Goal: Task Accomplishment & Management: Complete application form

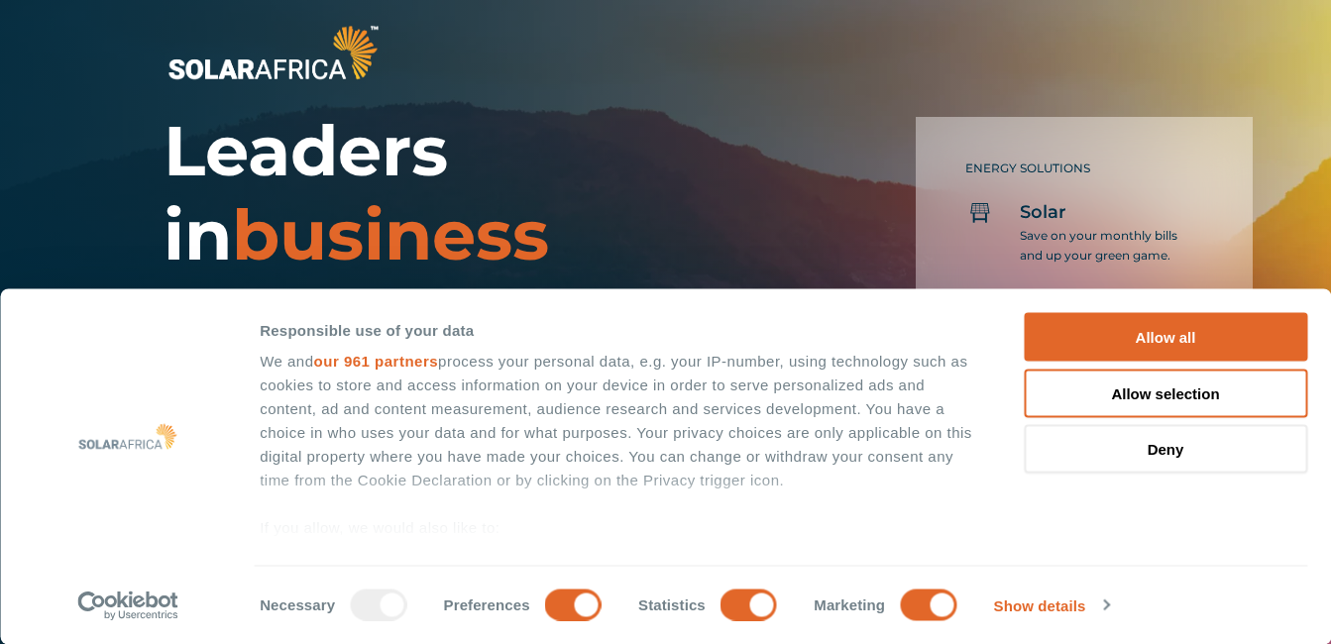
click at [833, 174] on div "ENERGY SOLUTIONS Solar Save on your monthly bills and up your green game. Batte…" at bounding box center [1035, 327] width 464 height 471
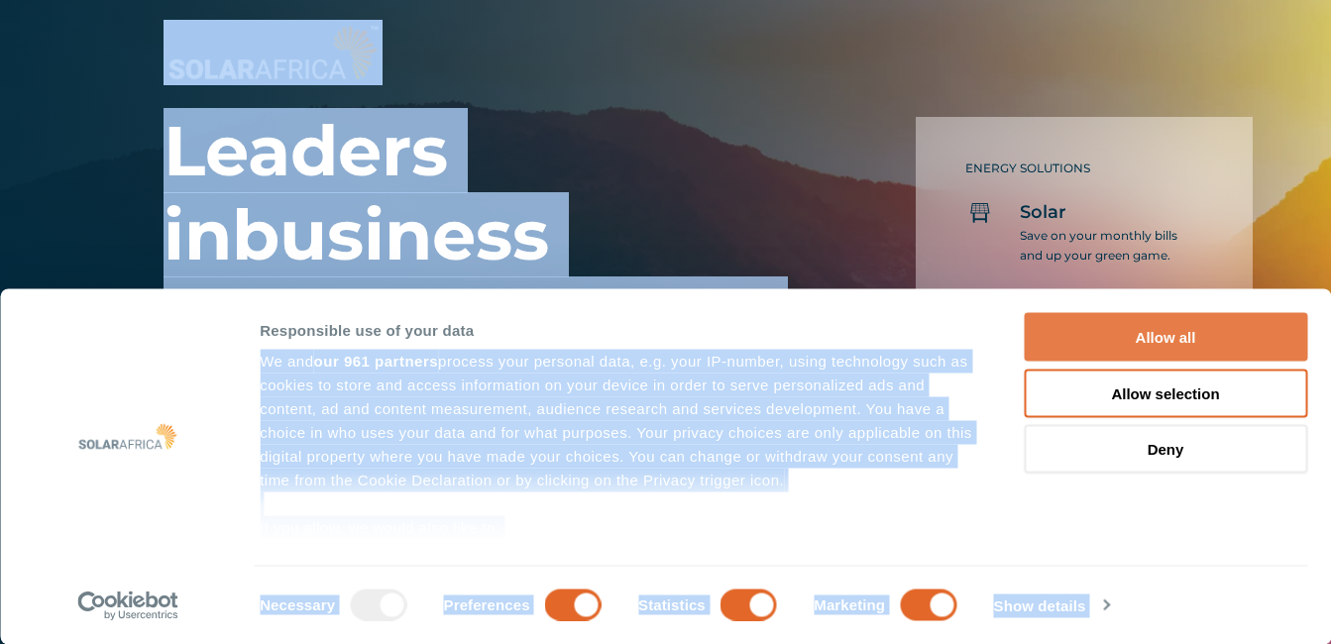
drag, startPoint x: 833, startPoint y: 174, endPoint x: 1066, endPoint y: 340, distance: 285.7
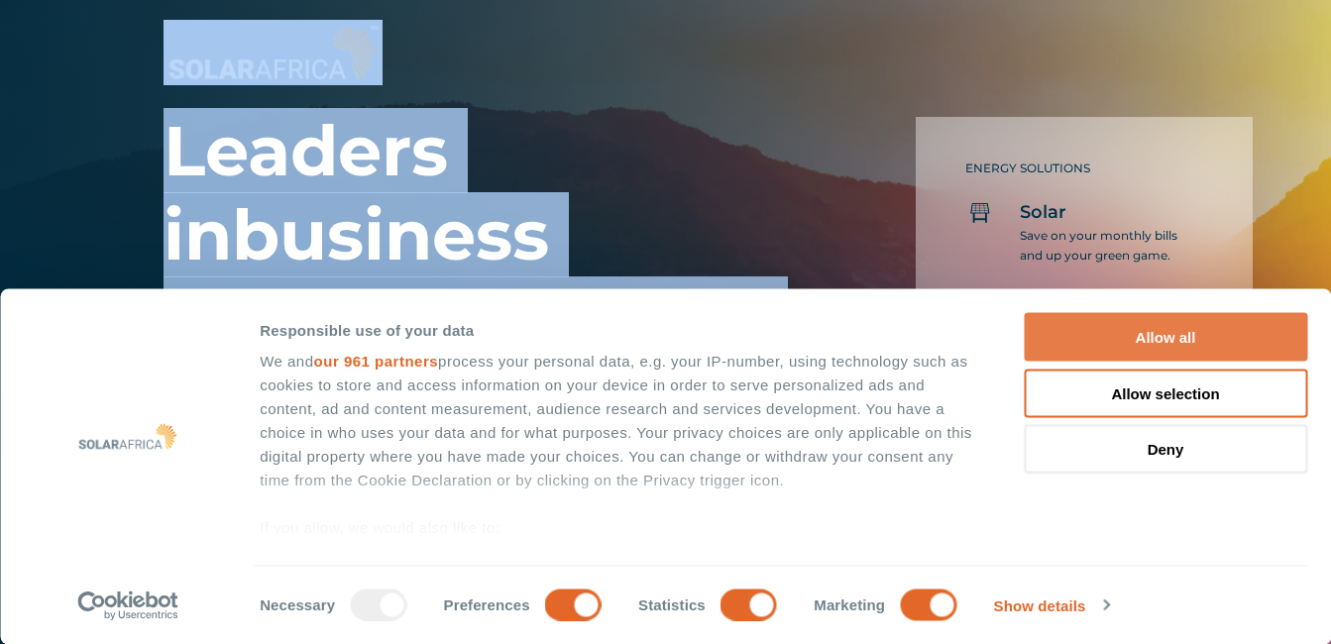
drag, startPoint x: 1066, startPoint y: 340, endPoint x: 1141, endPoint y: 332, distance: 74.7
click at [1141, 332] on button "Allow all" at bounding box center [1165, 337] width 283 height 49
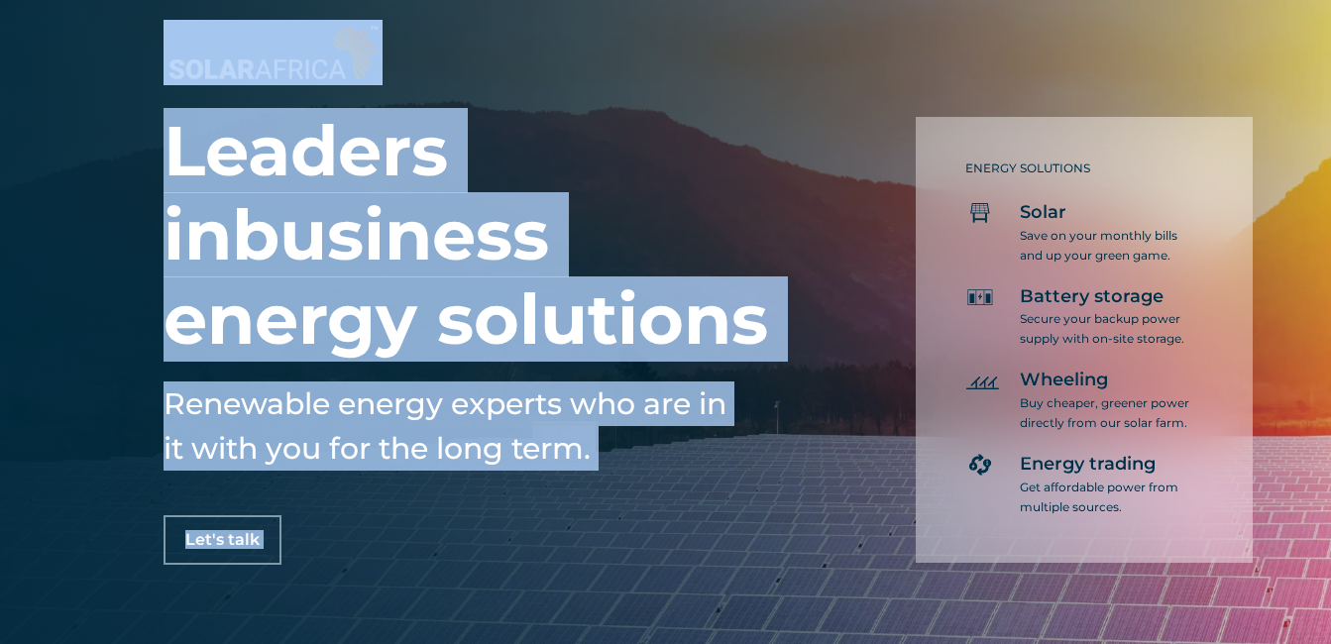
click at [1142, 330] on button "Allow all" at bounding box center [1165, 337] width 283 height 49
click at [223, 539] on span "Let's talk" at bounding box center [222, 540] width 74 height 16
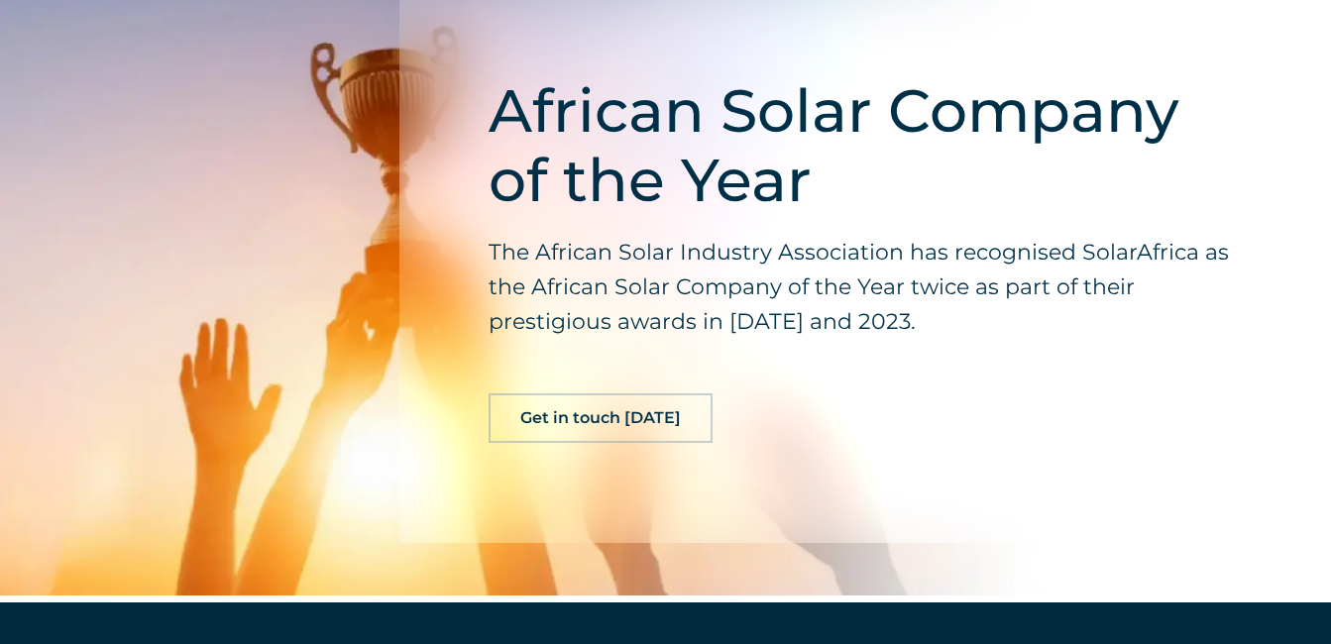
scroll to position [4874, 0]
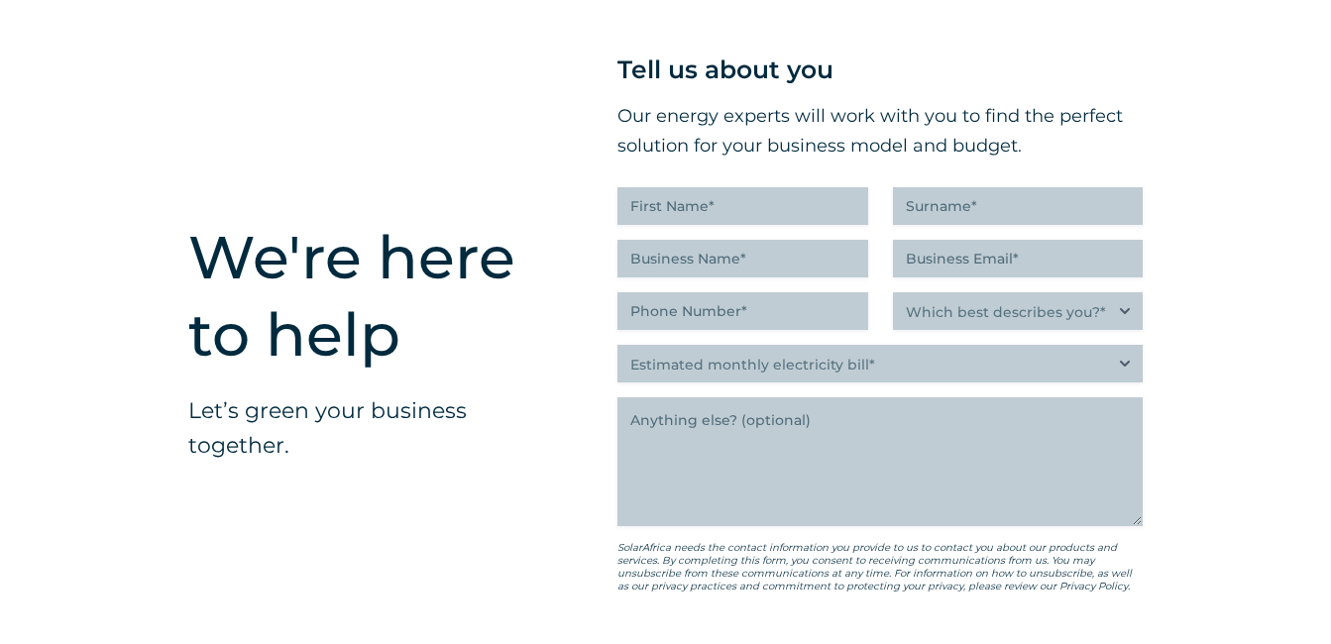
click at [161, 131] on div "We're here to help Let’s green your business together." at bounding box center [343, 392] width 429 height 912
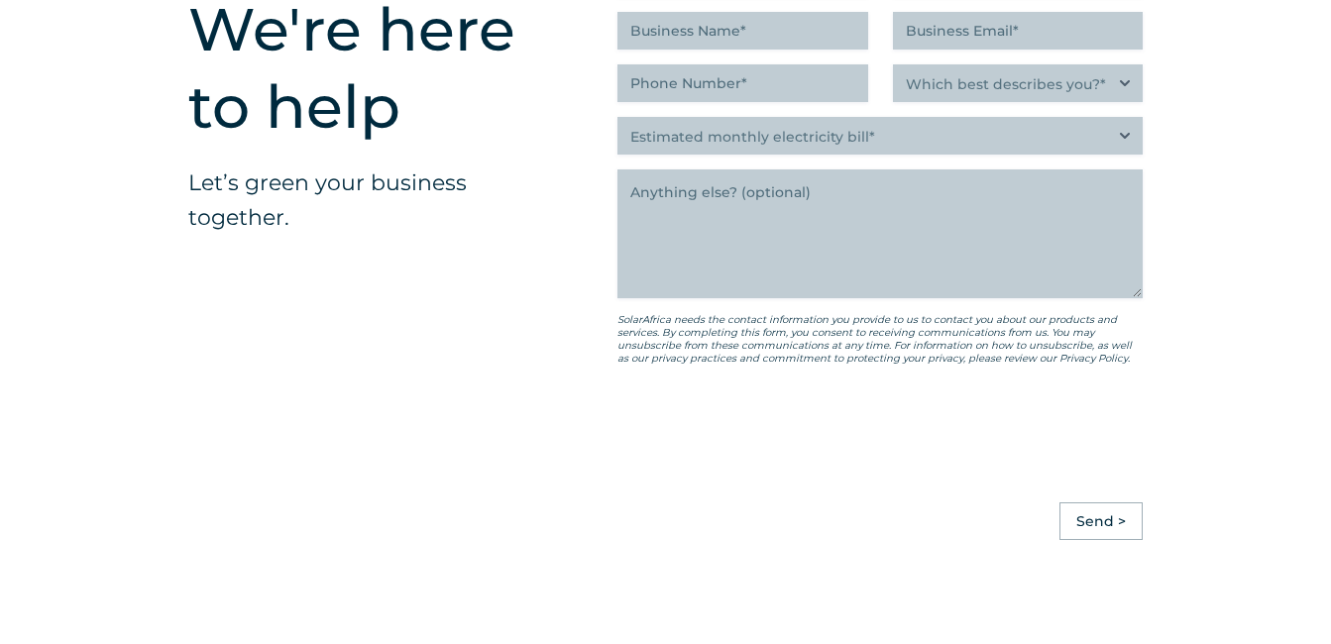
scroll to position [5103, 0]
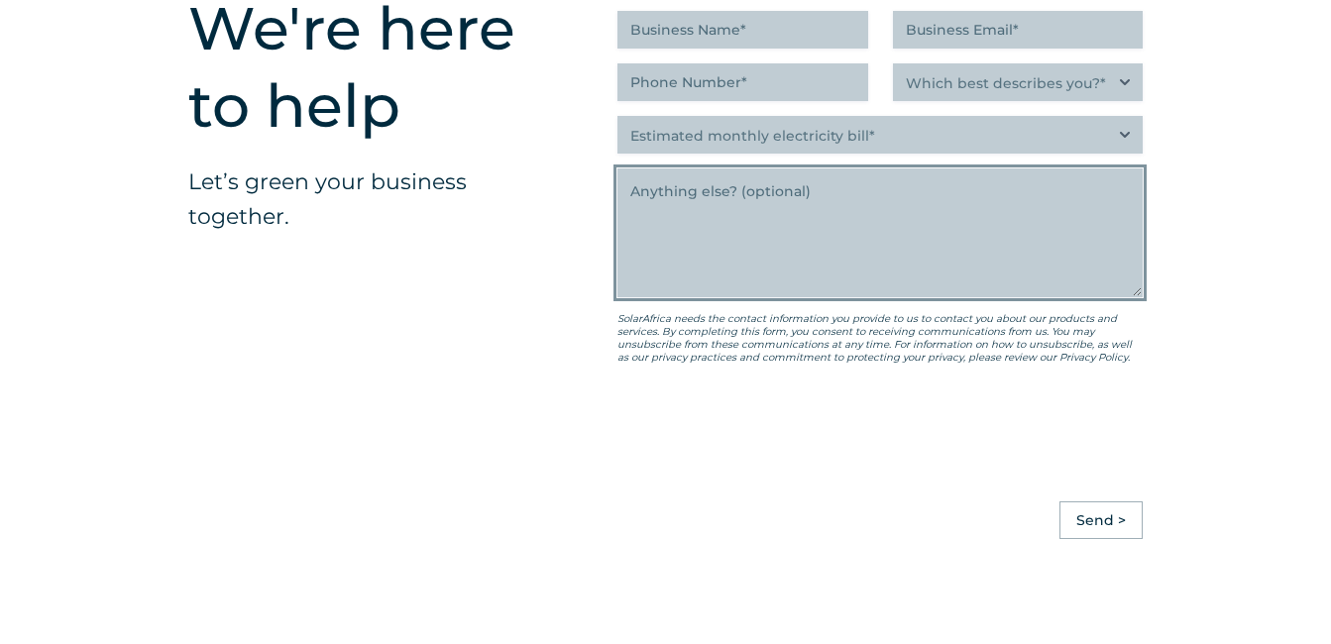
click at [729, 264] on textarea "Anything else" at bounding box center [879, 232] width 525 height 129
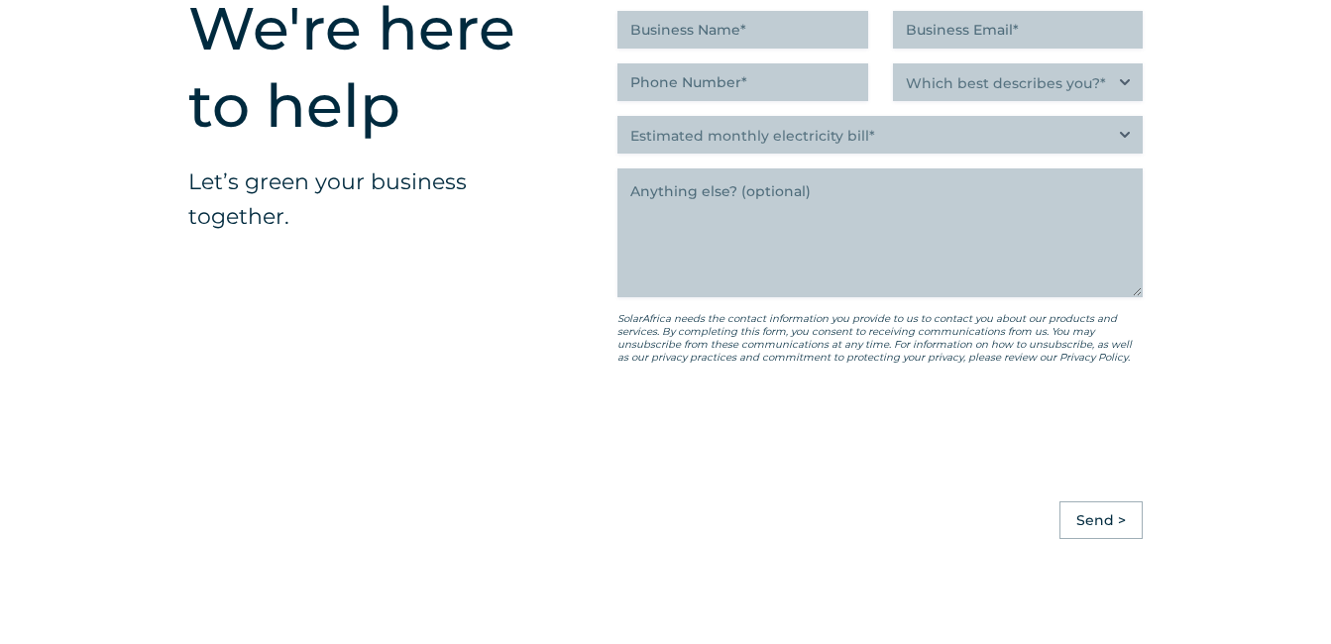
scroll to position [5172, 0]
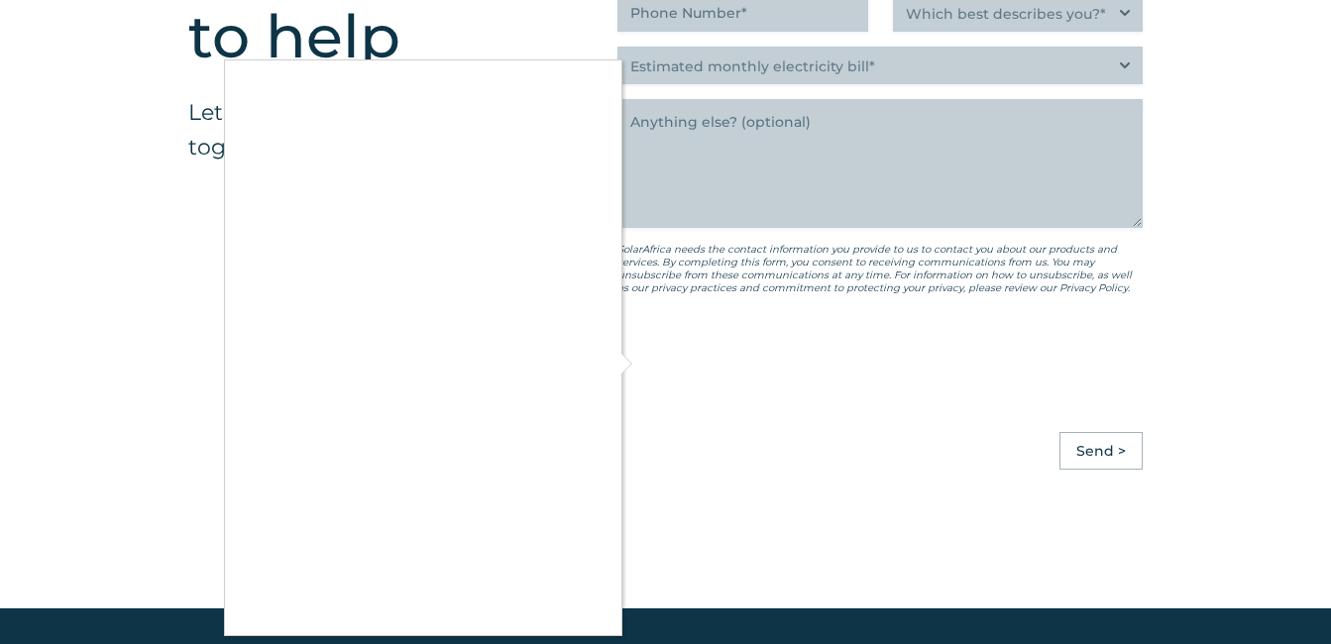
click at [1140, 441] on div at bounding box center [665, 322] width 1331 height 644
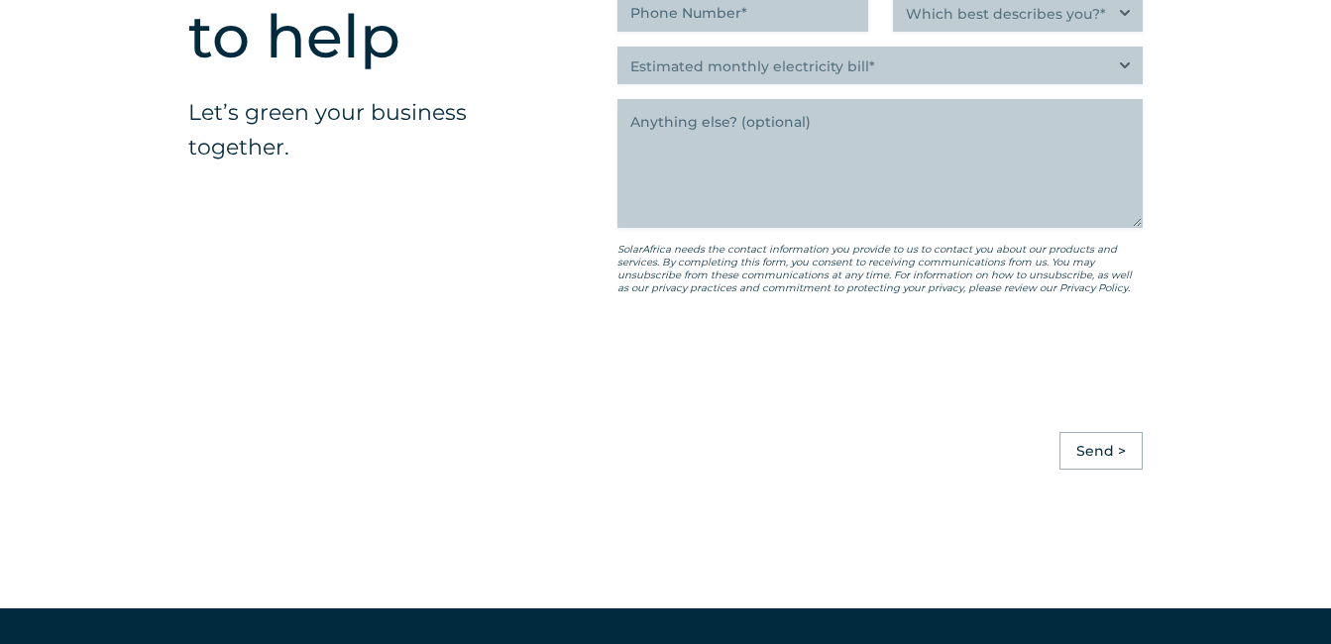
click at [1140, 441] on div at bounding box center [665, 322] width 1331 height 644
click at [1118, 445] on input "Send >" at bounding box center [1100, 451] width 83 height 38
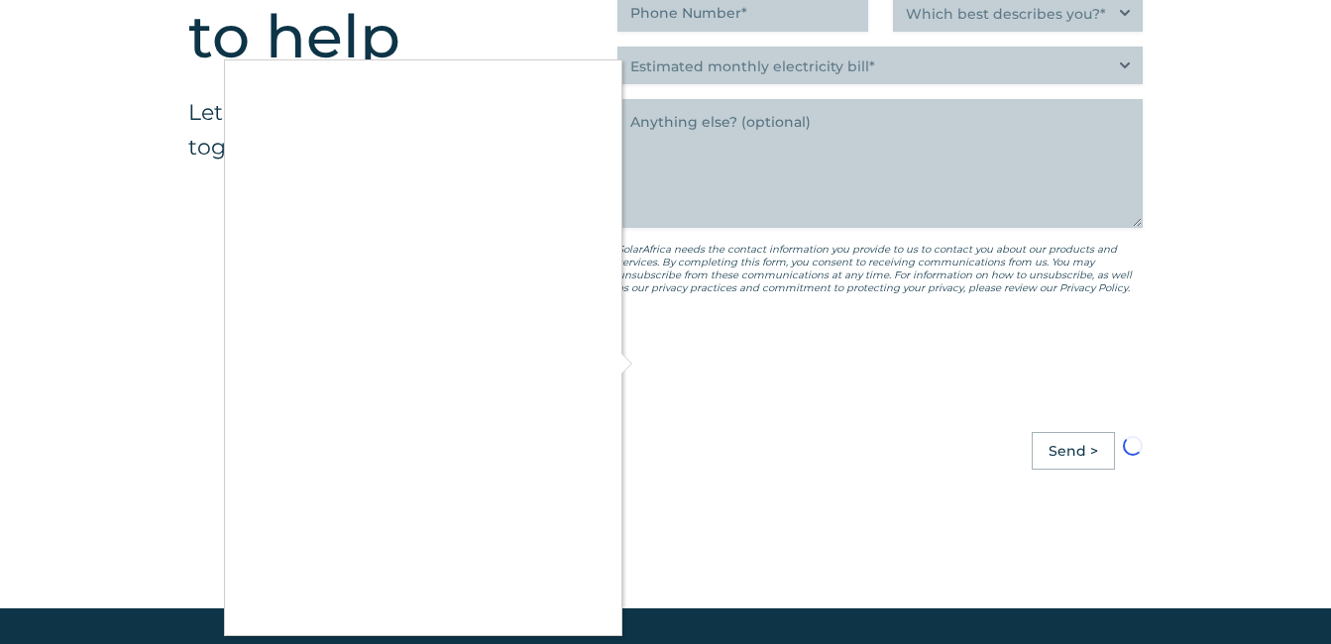
click at [626, 357] on div at bounding box center [665, 322] width 1331 height 644
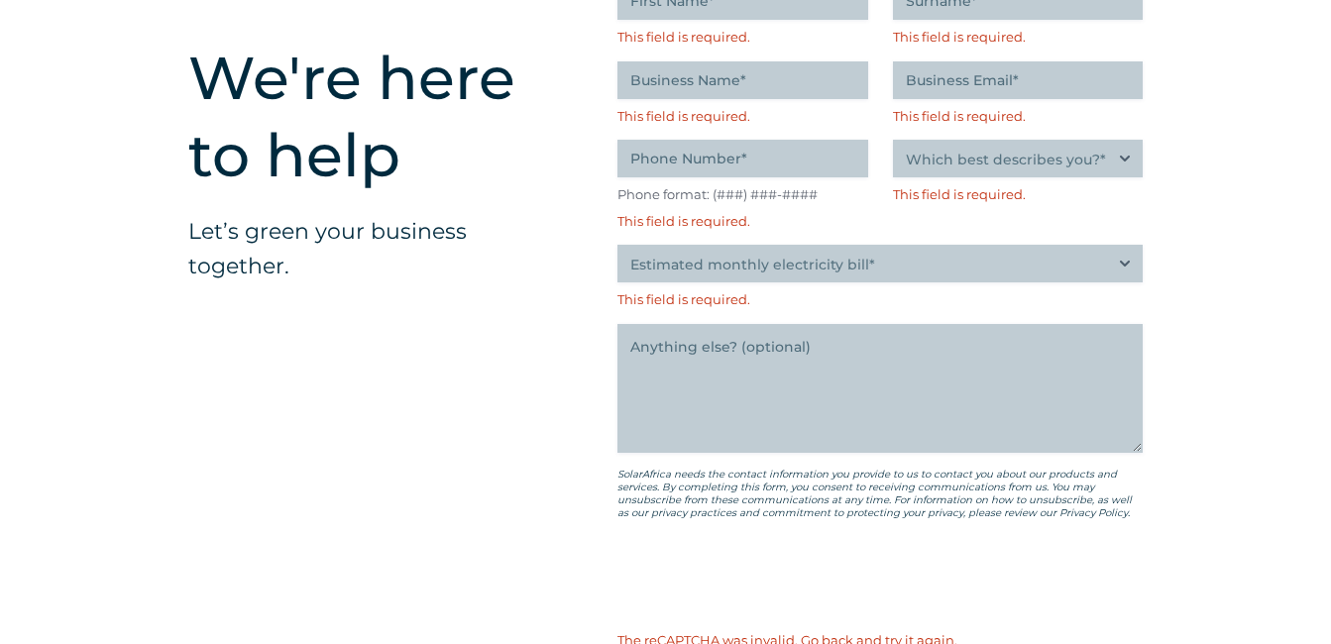
scroll to position [5269, 0]
